Goal: Task Accomplishment & Management: Manage account settings

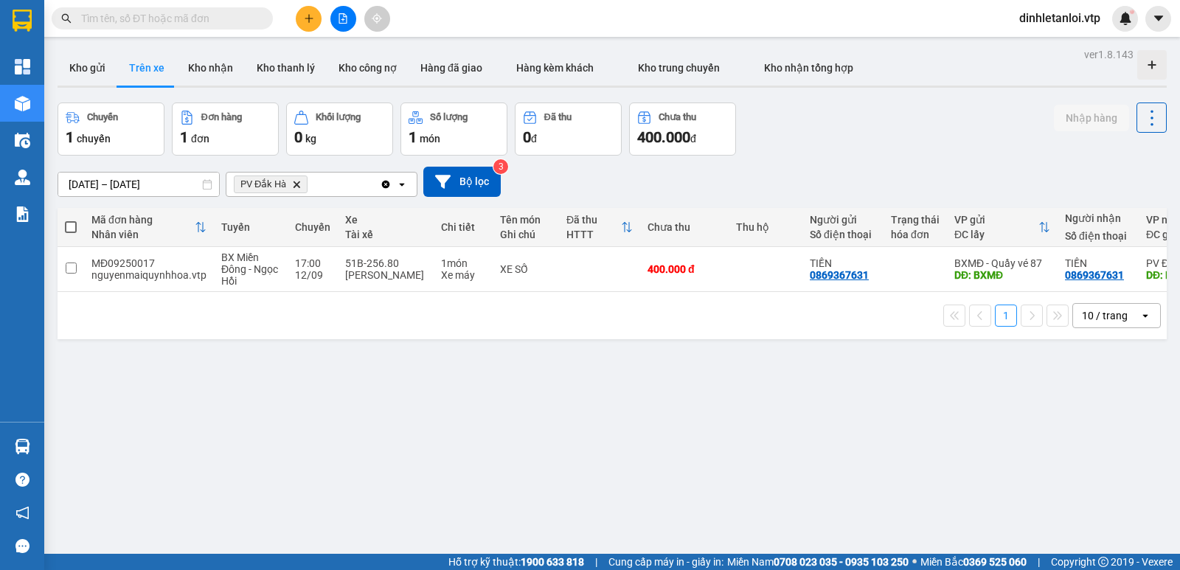
click at [164, 18] on input "text" at bounding box center [168, 18] width 174 height 16
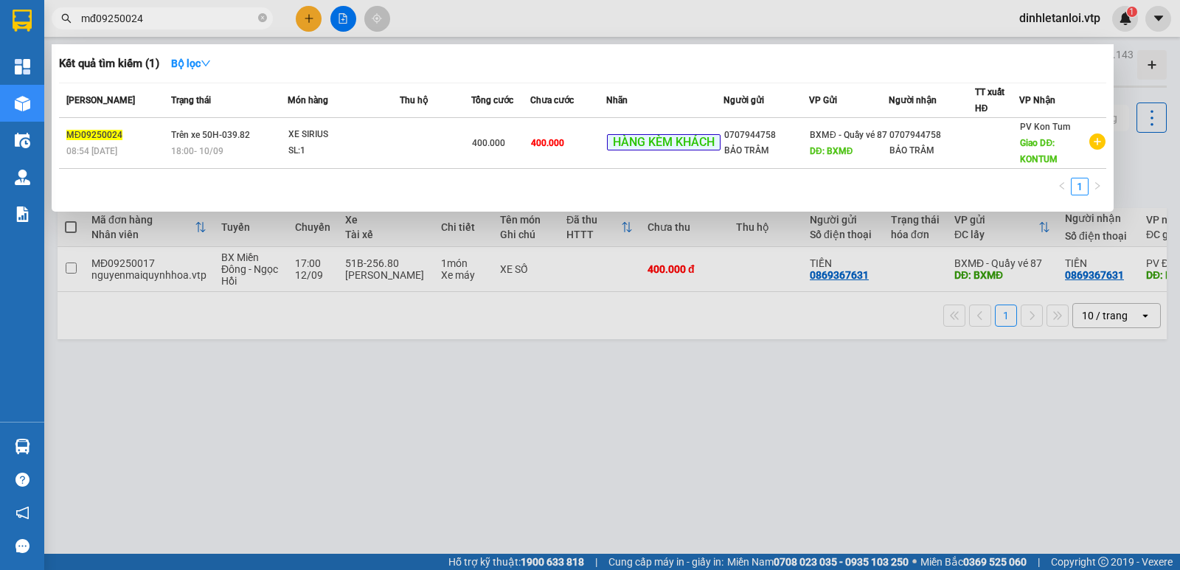
type input "mđ09250024"
click at [476, 361] on div at bounding box center [590, 285] width 1180 height 570
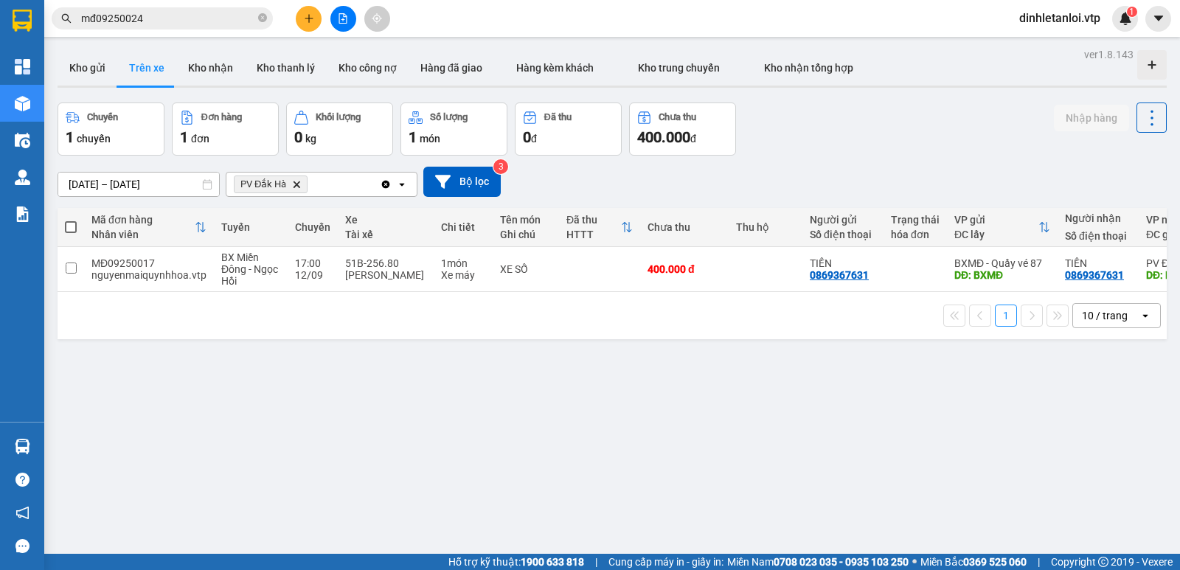
click at [302, 185] on span "PV Đắk Hà Delete" at bounding box center [271, 185] width 74 height 18
click at [297, 185] on icon "PV Đắk Hà, close by backspace" at bounding box center [296, 184] width 7 height 7
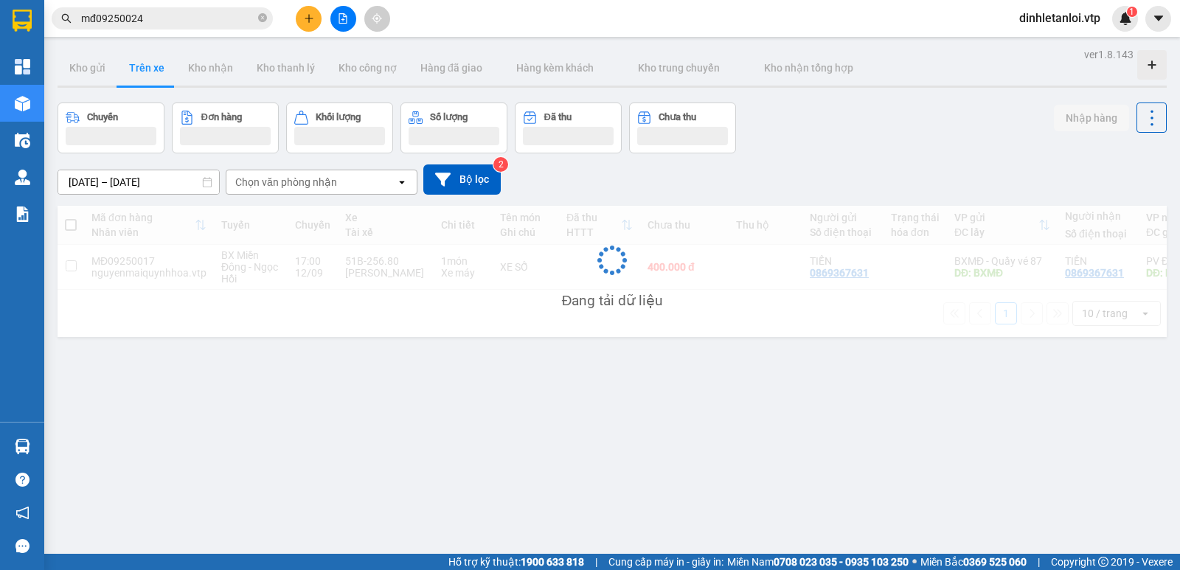
click at [301, 185] on div "Chọn văn phòng nhận" at bounding box center [286, 182] width 102 height 15
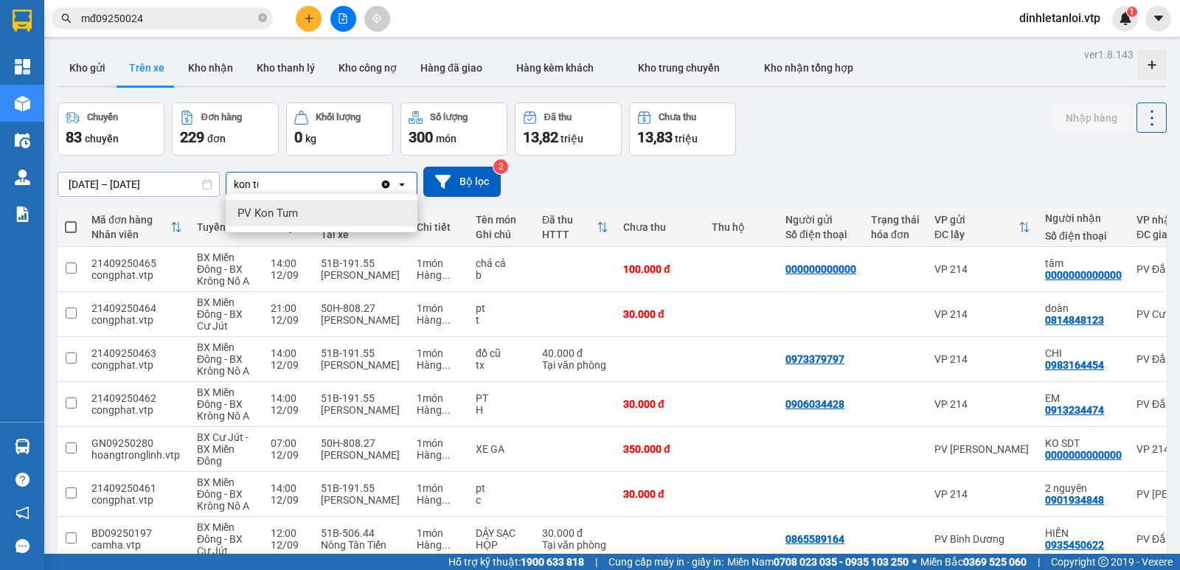
type input "kon tum"
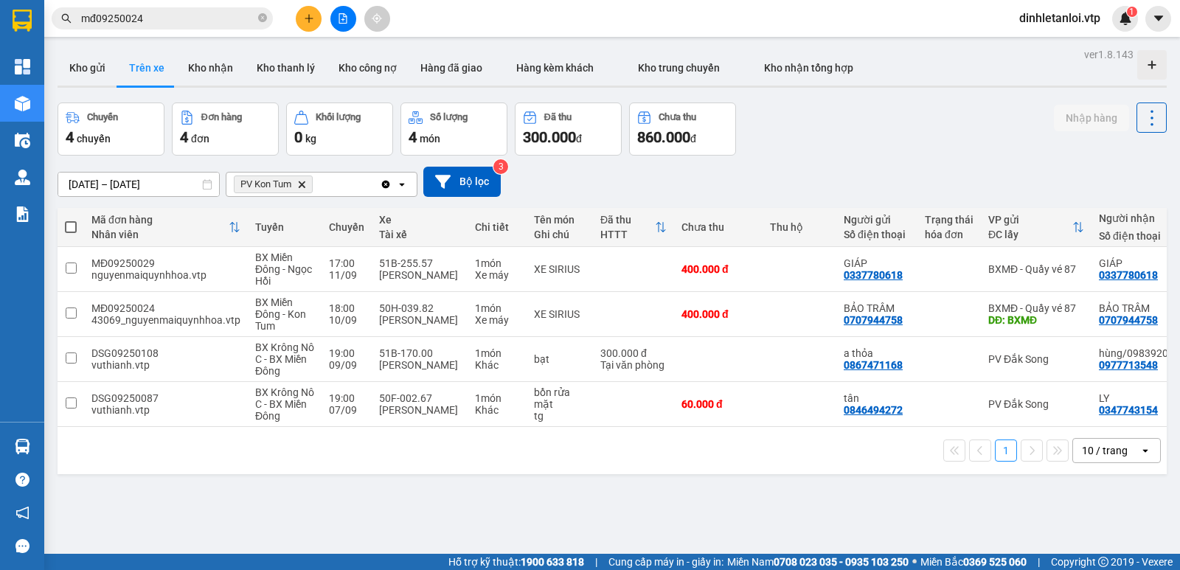
click at [176, 23] on input "mđ09250024" at bounding box center [168, 18] width 174 height 16
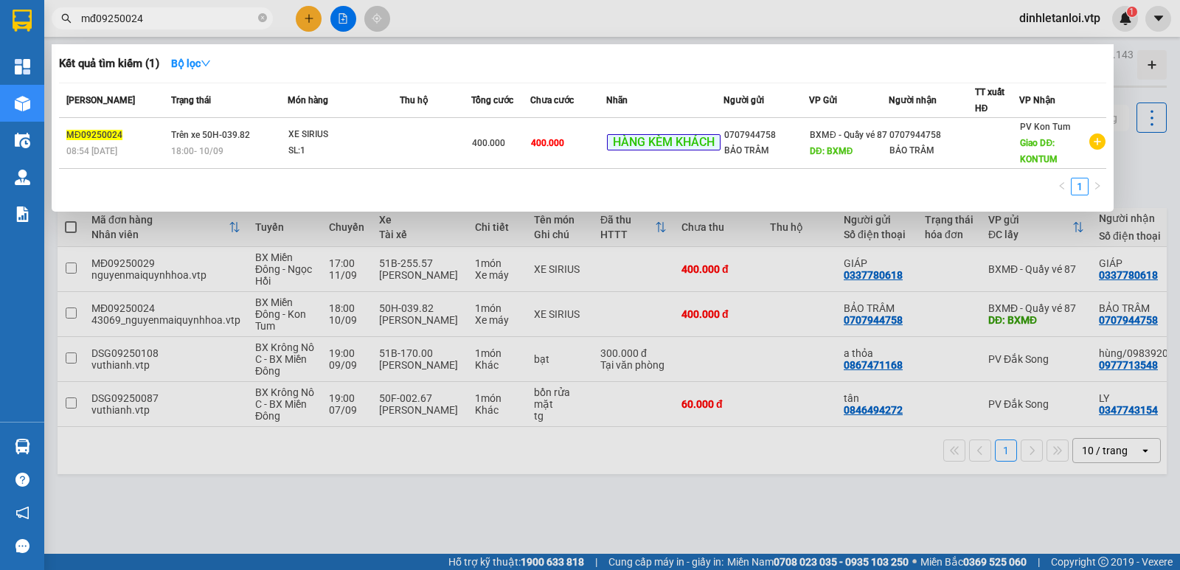
click at [176, 23] on input "mđ09250024" at bounding box center [168, 18] width 174 height 16
click at [1174, 172] on div at bounding box center [590, 285] width 1180 height 570
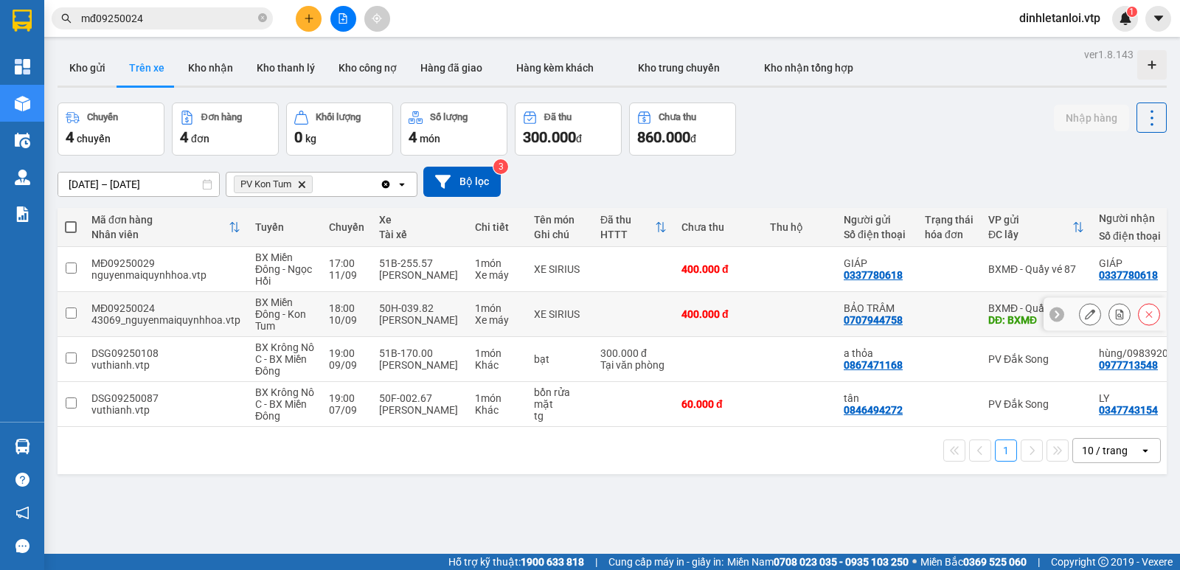
click at [63, 310] on td at bounding box center [71, 314] width 27 height 45
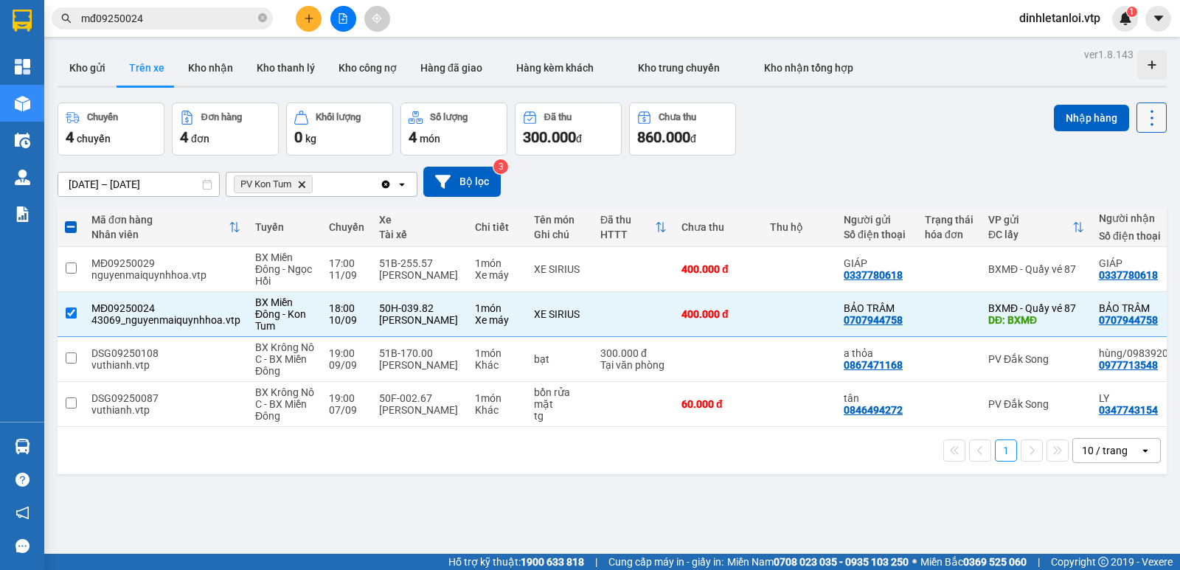
click at [1150, 119] on icon at bounding box center [1151, 117] width 3 height 15
click at [1102, 179] on span "Xóa hoàn toàn" at bounding box center [1125, 184] width 68 height 15
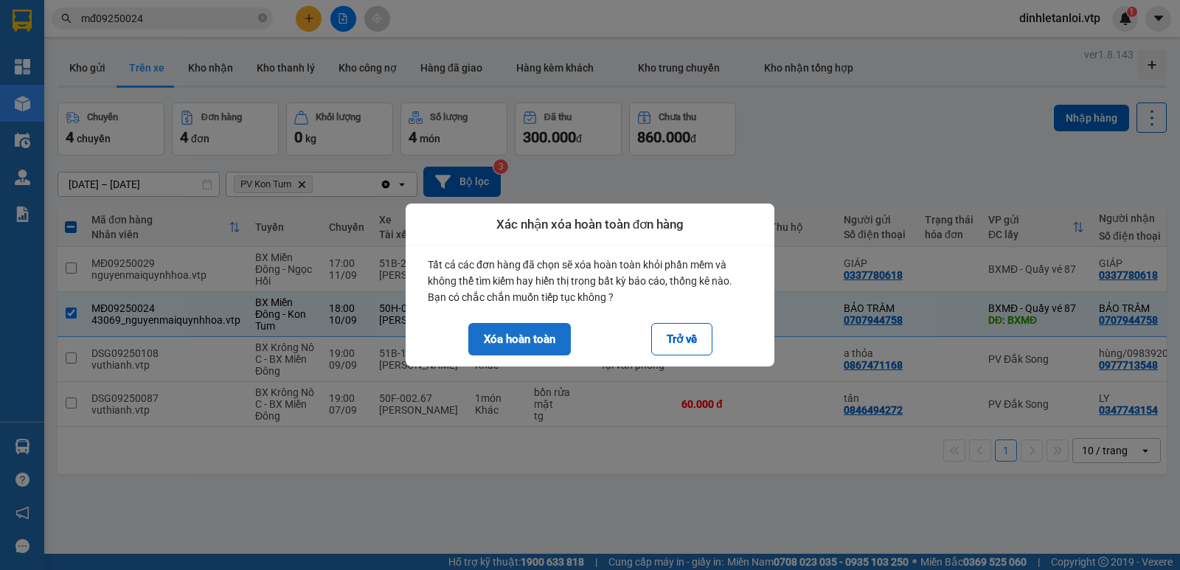
click at [540, 337] on button "Xóa hoàn toàn" at bounding box center [519, 339] width 103 height 32
checkbox input "false"
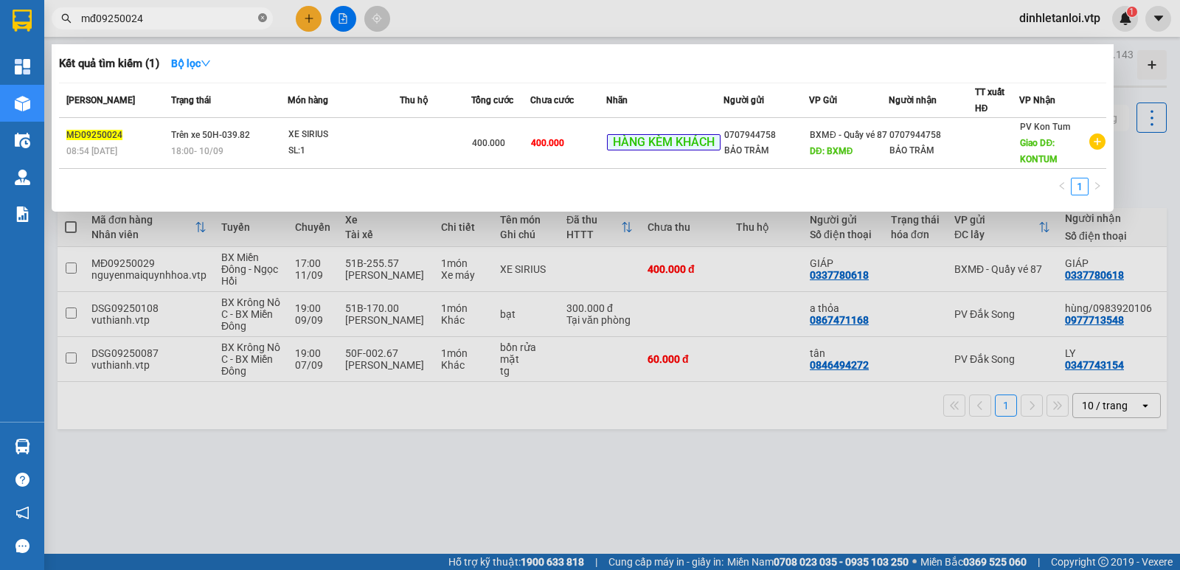
click at [259, 22] on icon "close-circle" at bounding box center [262, 17] width 9 height 9
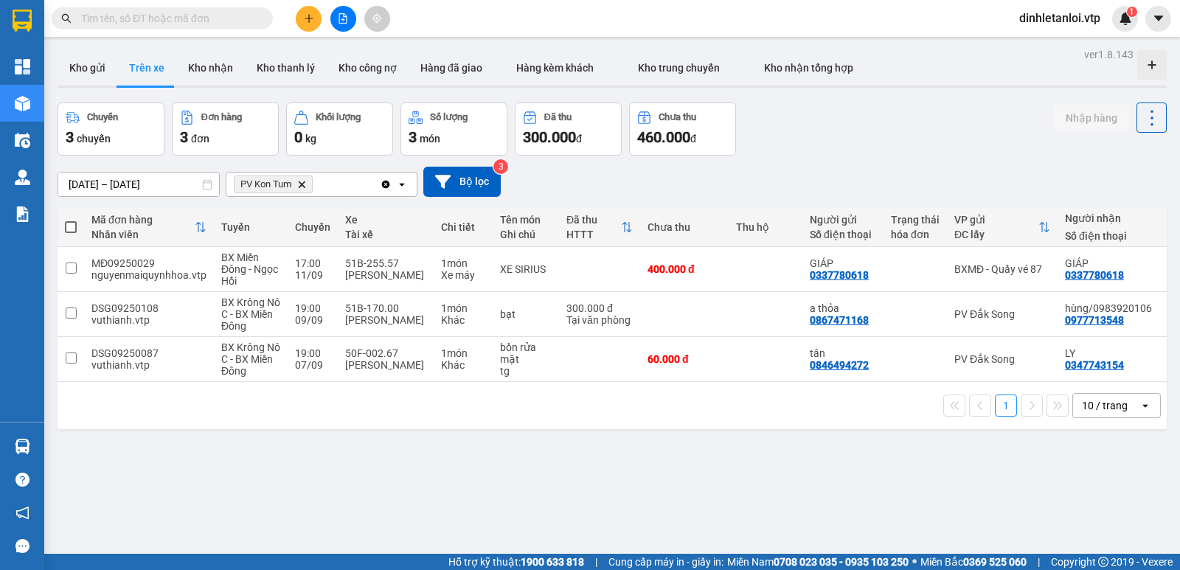
click at [203, 15] on input "text" at bounding box center [168, 18] width 174 height 16
paste input "mđ09250024"
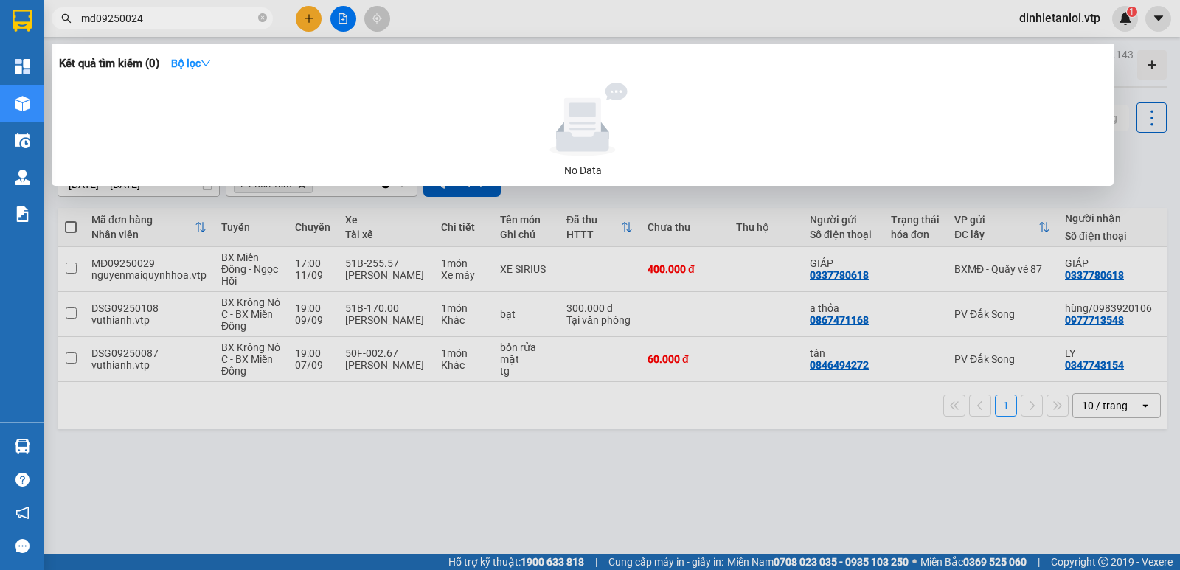
type input "mđ09250024"
click at [612, 517] on div at bounding box center [590, 285] width 1180 height 570
click at [260, 20] on icon "close-circle" at bounding box center [262, 17] width 9 height 9
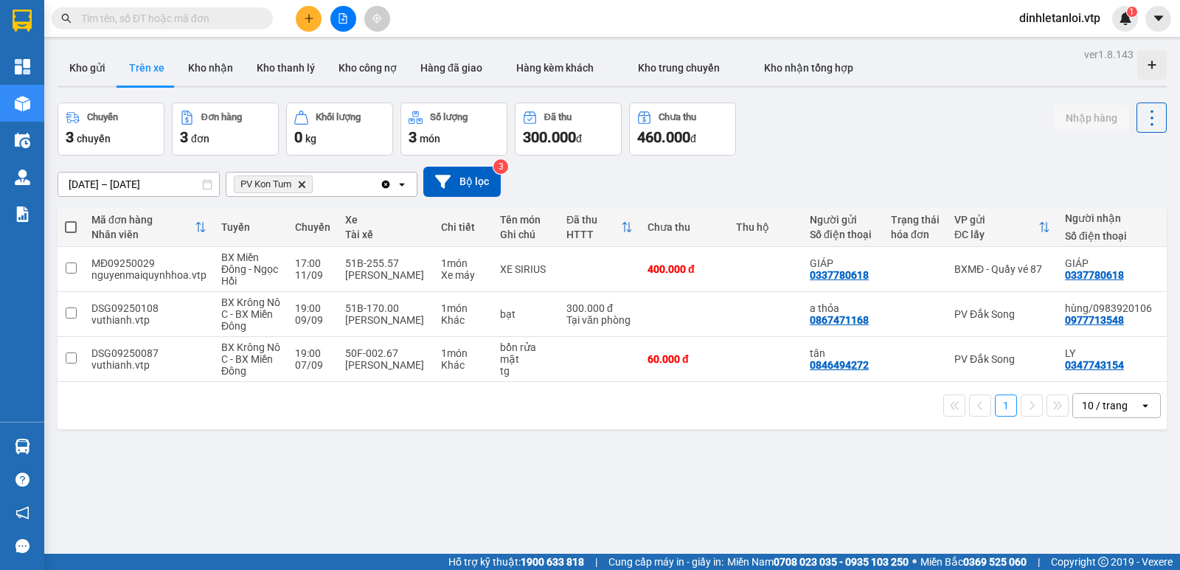
click at [938, 168] on div "[DATE] – [DATE] Press the down arrow key to interact with the calendar and sele…" at bounding box center [612, 182] width 1109 height 30
